Goal: Find contact information: Find contact information

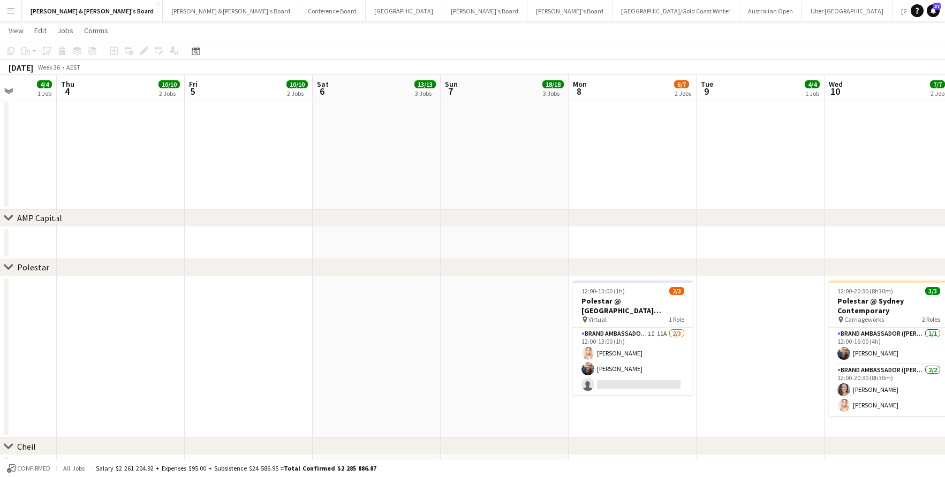
scroll to position [535, 0]
click at [620, 367] on app-card-role "Brand Ambassador (Mon - Fri) 1I 11A [DATE] 12:00-13:00 (1h) [PERSON_NAME] [PERS…" at bounding box center [633, 360] width 120 height 67
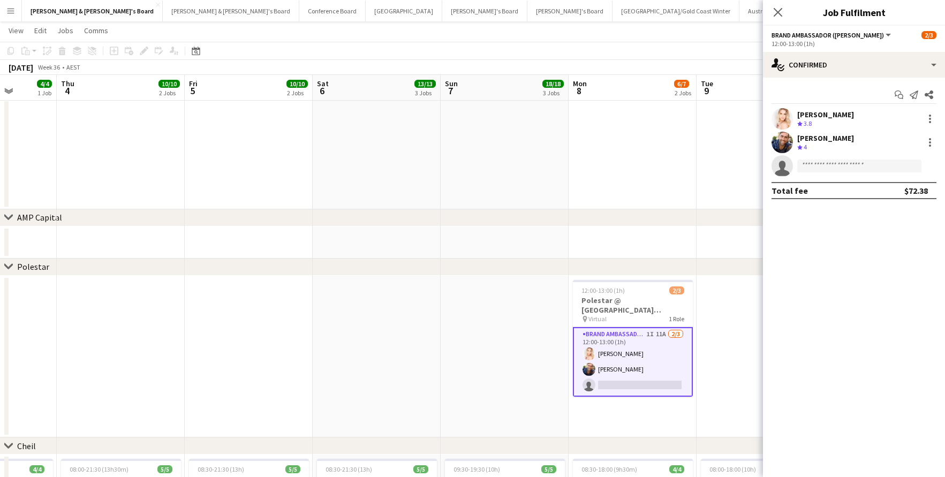
click at [823, 142] on div "[PERSON_NAME]" at bounding box center [825, 138] width 57 height 10
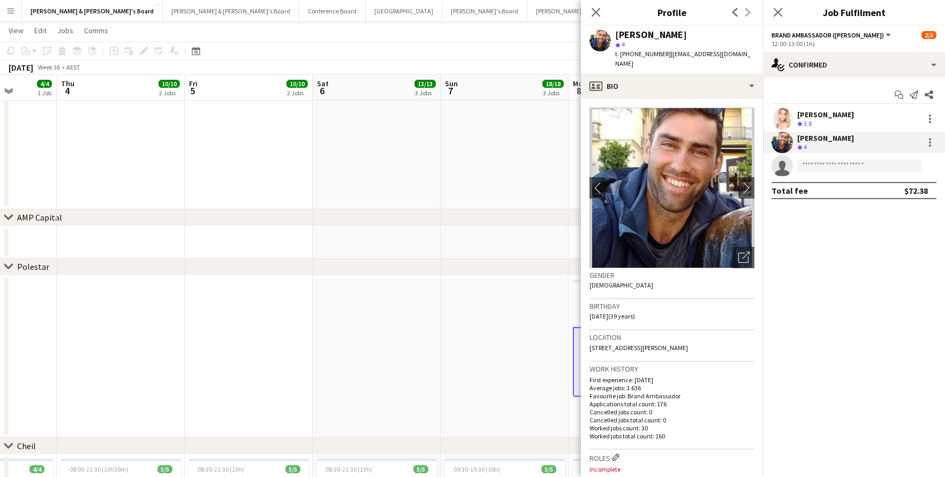
drag, startPoint x: 732, startPoint y: 54, endPoint x: 671, endPoint y: 54, distance: 61.1
click at [663, 54] on div "[PERSON_NAME] star 4 t. [PHONE_NUMBER] | [PERSON_NAME][EMAIL_ADDRESS][DOMAIN_NA…" at bounding box center [672, 50] width 182 height 48
copy span "[EMAIL_ADDRESS][DOMAIN_NAME]"
